Goal: Information Seeking & Learning: Learn about a topic

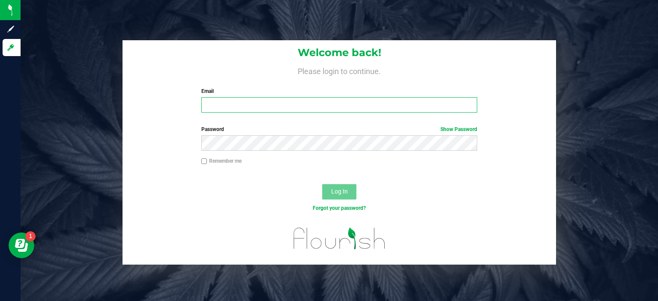
type input "[EMAIL_ADDRESS][DOMAIN_NAME]"
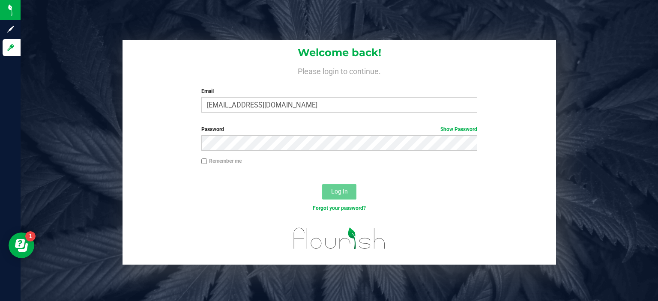
click at [339, 191] on span "Log In" at bounding box center [339, 191] width 17 height 7
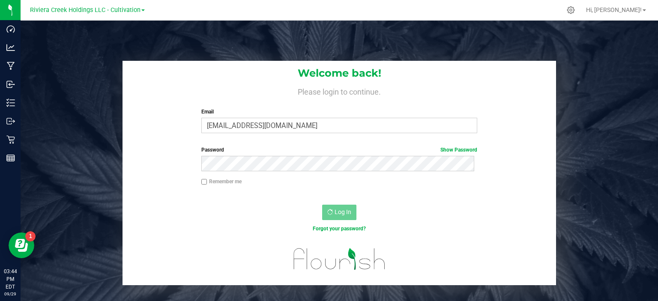
click at [142, 11] on span at bounding box center [142, 10] width 3 height 2
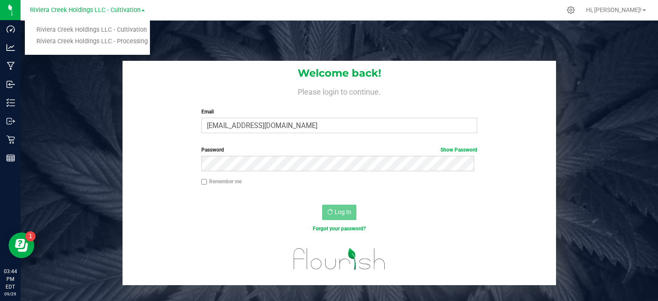
click at [122, 40] on link "Riviera Creek Holdings LLC - Processing" at bounding box center [87, 42] width 125 height 12
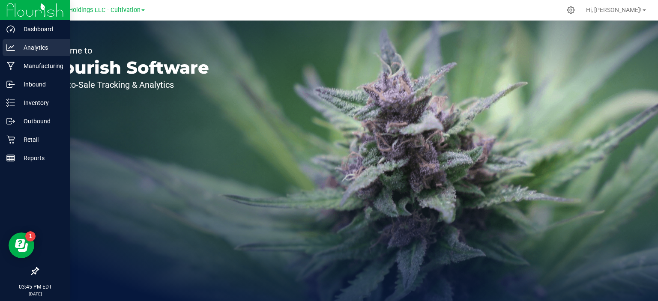
click at [29, 49] on p "Analytics" at bounding box center [40, 47] width 51 height 10
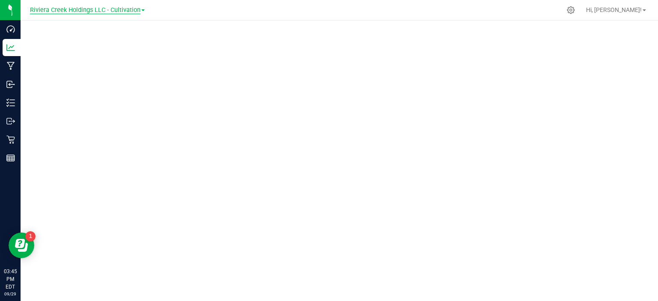
click at [137, 13] on span "Riviera Creek Holdings LLC - Cultivation" at bounding box center [85, 10] width 110 height 8
click at [128, 39] on link "Riviera Creek Holdings LLC - Processing" at bounding box center [87, 42] width 125 height 12
